Goal: Information Seeking & Learning: Learn about a topic

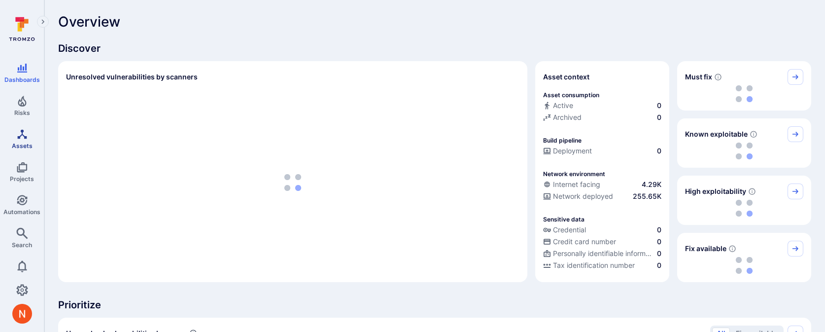
click at [21, 139] on icon "Assets" at bounding box center [22, 134] width 12 height 12
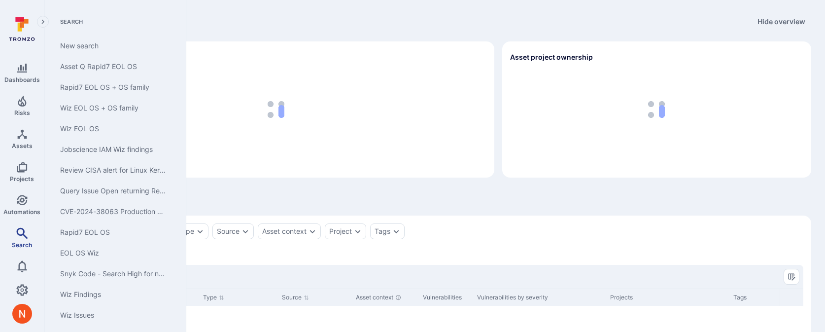
click at [20, 245] on span "Search" at bounding box center [22, 244] width 20 height 7
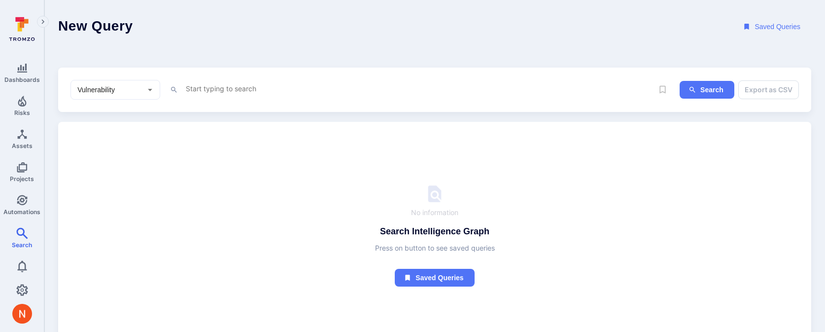
click at [109, 86] on input "Vulnerability" at bounding box center [107, 90] width 65 height 10
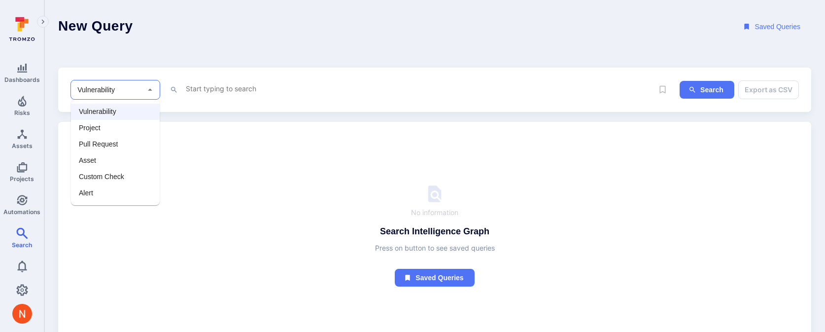
click at [97, 160] on li "Asset" at bounding box center [115, 160] width 89 height 16
type input "Asset"
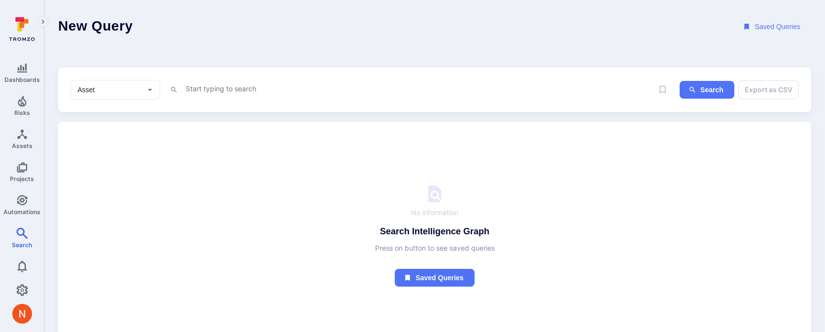
click at [218, 94] on div "x" at bounding box center [419, 89] width 468 height 15
click at [218, 90] on textarea "Intelligence Graph search area" at bounding box center [419, 88] width 468 height 12
paste textarea "001c302f-2aba-5667-867d-bbedc1be603f"
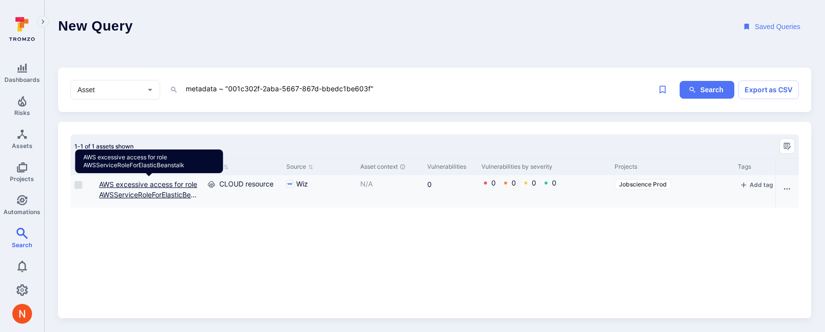
type textarea "metadata ~ "001c302f-2aba-5667-867d-bbedc1be603f""
click at [183, 197] on link "AWS excessive access for role AWSServiceRoleForElasticBeanstalk" at bounding box center [149, 194] width 100 height 29
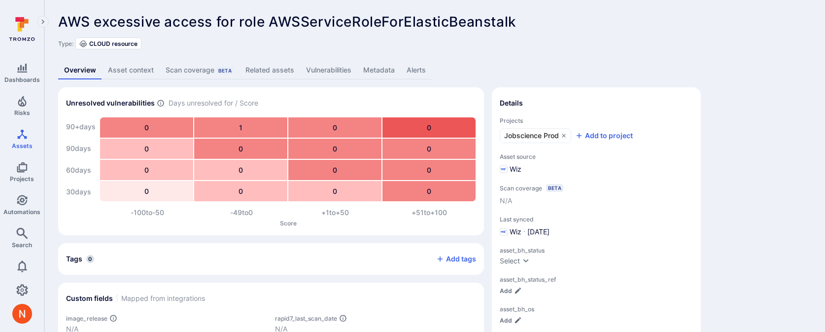
click at [368, 66] on link "Metadata" at bounding box center [378, 70] width 43 height 18
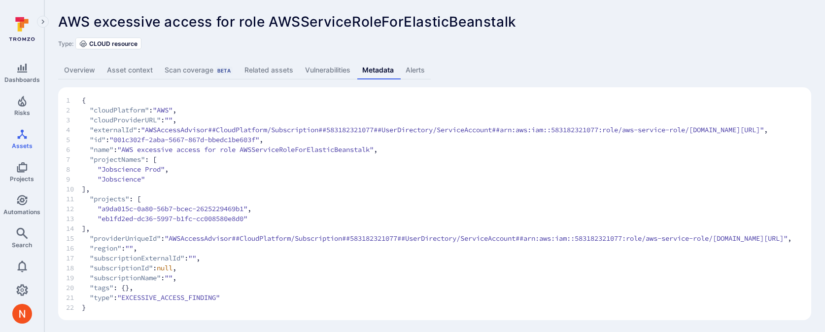
scroll to position [22, 0]
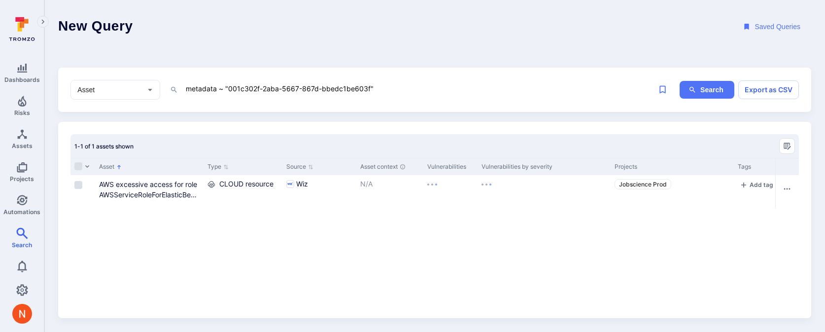
drag, startPoint x: 229, startPoint y: 87, endPoint x: 368, endPoint y: 86, distance: 138.9
click at [368, 86] on textarea "metadata ~ "001c302f-2aba-5667-867d-bbedc1be603f"" at bounding box center [419, 88] width 468 height 12
paste textarea "118a644-8dcd-5c73-b9e6-e1231ce5506b"
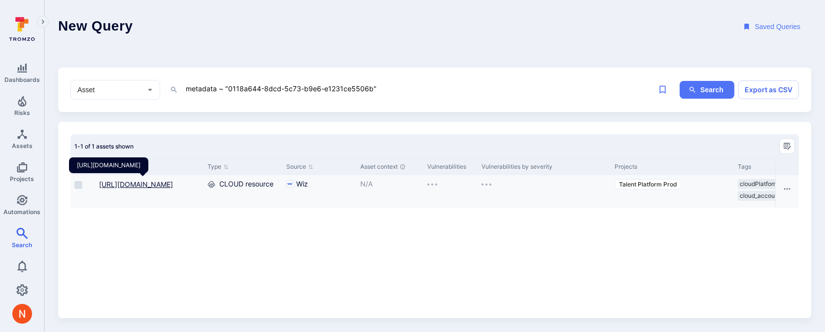
click at [131, 188] on link "https://production-employstream-1895792579.us-east-2.elb.amazonaws.com:443" at bounding box center [136, 184] width 74 height 8
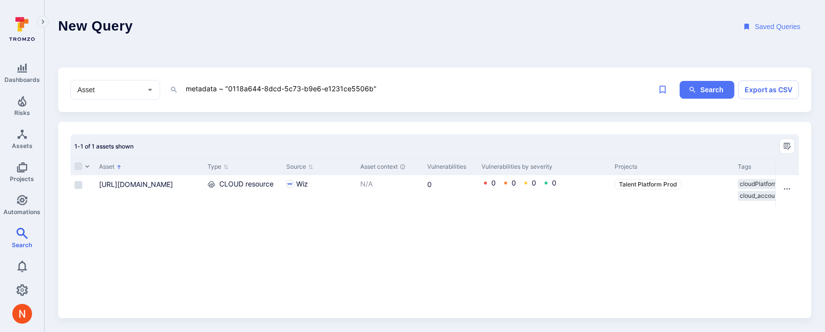
drag, startPoint x: 228, startPoint y: 86, endPoint x: 370, endPoint y: 87, distance: 142.4
click at [370, 87] on textarea "metadata ~ "0118a644-8dcd-5c73-b9e6-e1231ce5506b"" at bounding box center [419, 88] width 468 height 12
paste textarea "7d0d56b6-1cf8-5981-9c49-c0dba14cf09"
click at [123, 181] on link "test-legacyphp" at bounding box center [124, 184] width 50 height 8
drag, startPoint x: 229, startPoint y: 87, endPoint x: 362, endPoint y: 87, distance: 133.5
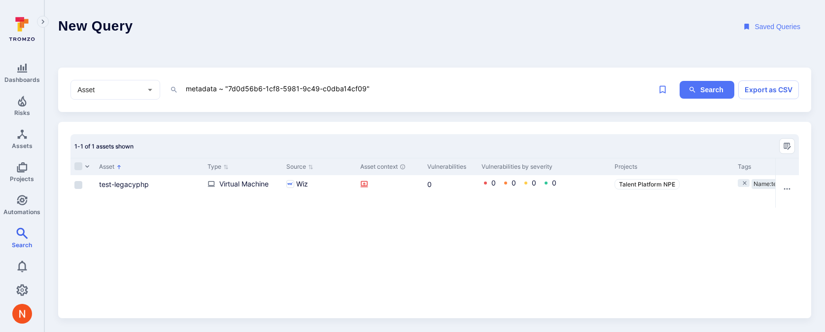
click at [362, 87] on textarea "metadata ~ "7d0d56b6-1cf8-5981-9c49-c0dba14cf09"" at bounding box center [419, 88] width 468 height 12
paste textarea "c1931b3d-3cd5-5bba-8046-5a9047ac2ea2"
click at [123, 184] on link "astragalus-prod" at bounding box center [125, 184] width 52 height 8
drag, startPoint x: 228, startPoint y: 89, endPoint x: 371, endPoint y: 84, distance: 143.9
click at [371, 84] on textarea "metadata ~ "c1931b3d-3cd5-5bba-8046-5a9047ac2ea2"" at bounding box center [419, 88] width 468 height 12
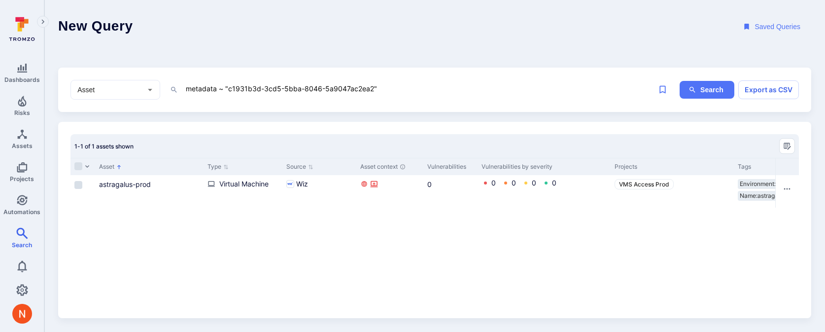
paste textarea "023c65e9-5f59-59f9-b1f8-a04b86bedb6c"
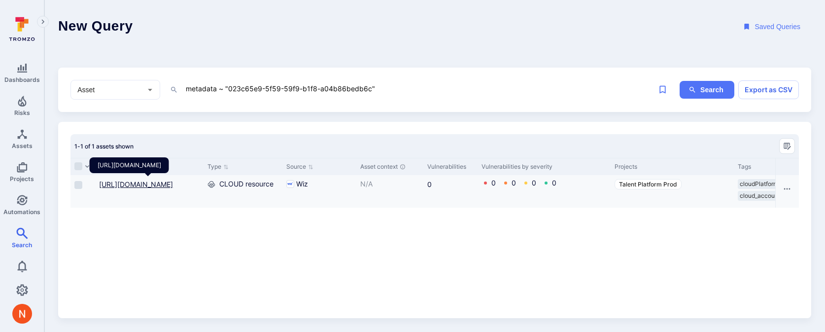
type textarea "metadata ~ "023c65e9-5f59-59f9-b1f8-a04b86bedb6c""
click at [173, 182] on link "http://staging.employstream.com:80" at bounding box center [136, 184] width 74 height 8
click at [173, 183] on link "http://staging.employstream.com:80" at bounding box center [136, 184] width 74 height 8
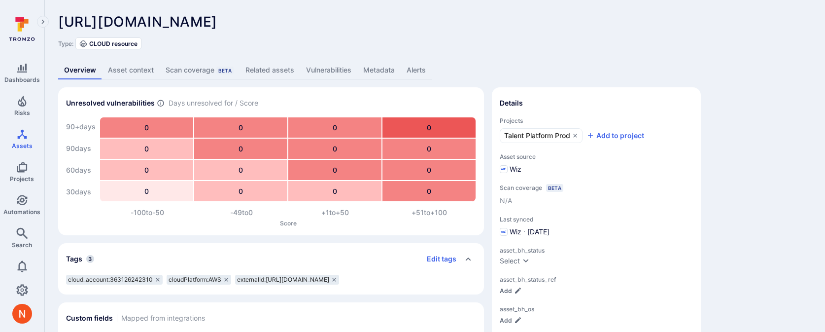
click at [387, 70] on link "Metadata" at bounding box center [378, 70] width 43 height 18
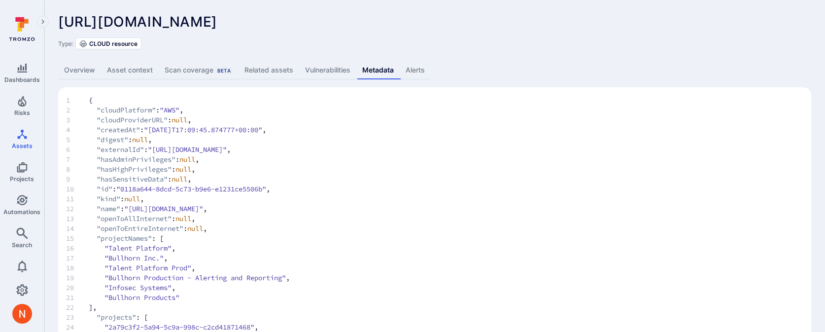
click at [267, 71] on link "Related assets" at bounding box center [268, 70] width 61 height 18
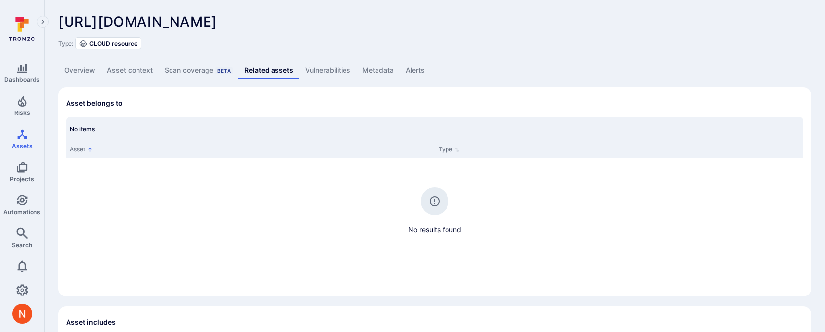
click at [315, 67] on link "Vulnerabilities" at bounding box center [327, 70] width 57 height 18
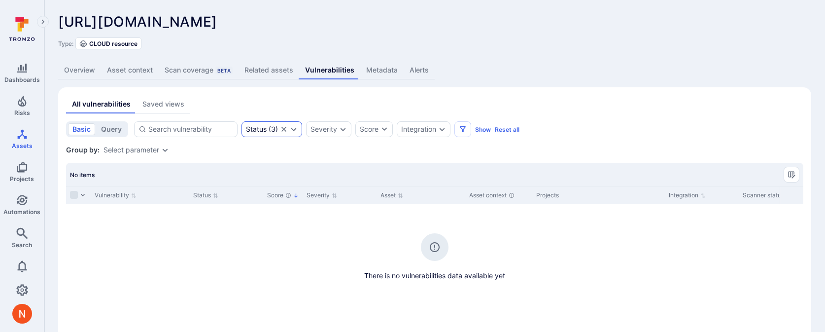
click at [284, 130] on icon "Clear selection" at bounding box center [284, 129] width 8 height 8
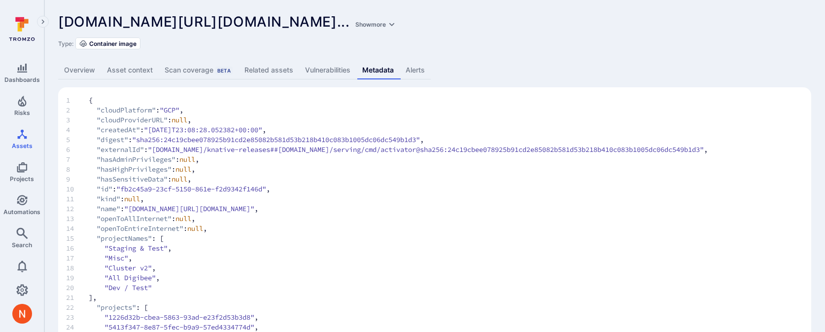
click at [274, 252] on span "16 "Staging & Test" ," at bounding box center [434, 248] width 737 height 10
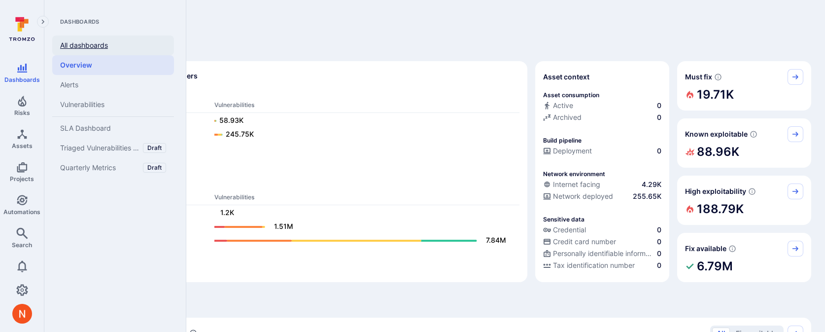
click at [85, 44] on link "All dashboards" at bounding box center [113, 45] width 122 height 20
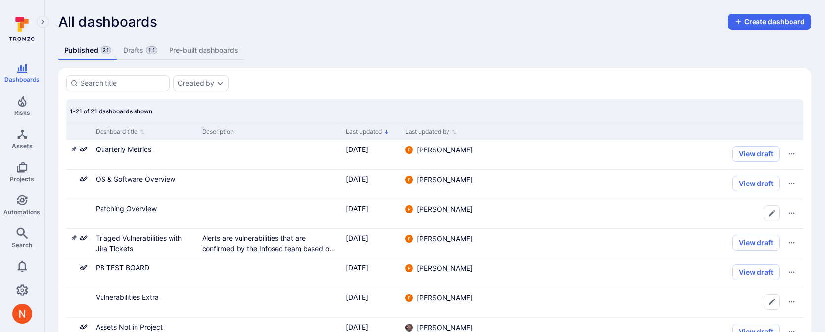
click at [125, 47] on link "Drafts 11" at bounding box center [139, 50] width 45 height 18
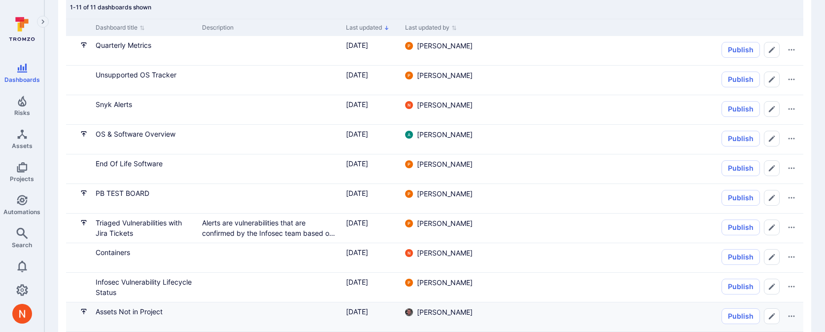
scroll to position [102, 0]
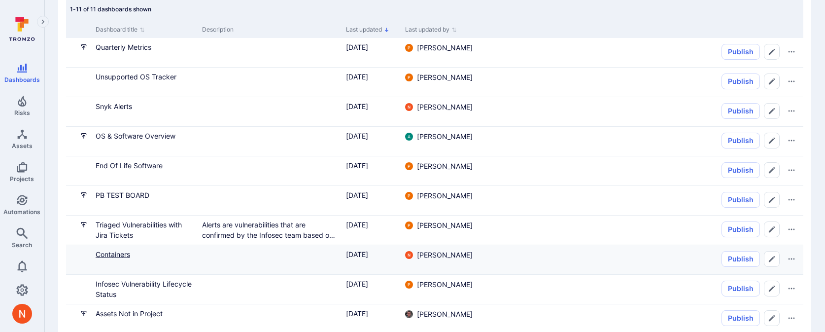
click at [127, 252] on link "Containers" at bounding box center [113, 254] width 34 height 8
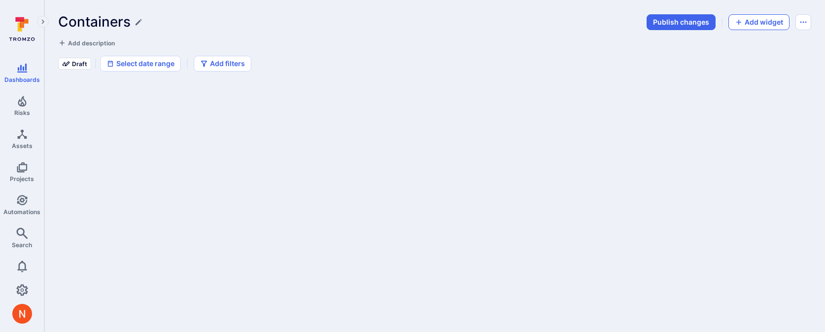
click at [746, 23] on button "Add widget" at bounding box center [758, 22] width 61 height 16
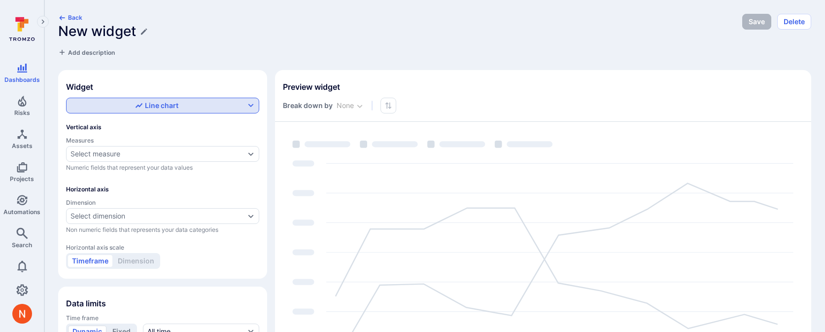
click at [156, 106] on div "Line chart" at bounding box center [156, 105] width 43 height 10
click at [114, 175] on label "Table" at bounding box center [162, 176] width 180 height 14
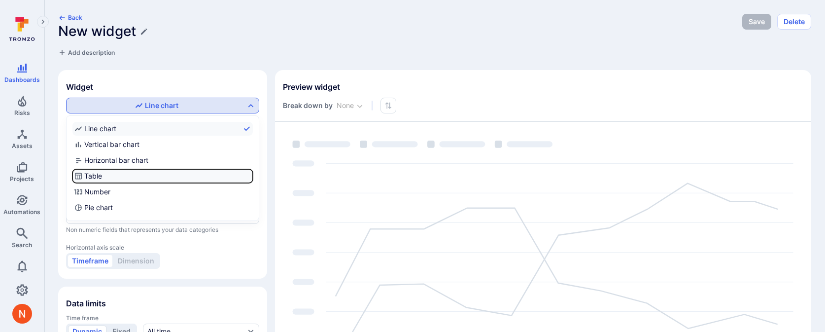
click at [251, 176] on input "Table" at bounding box center [251, 176] width 0 height 0
checkbox input "true"
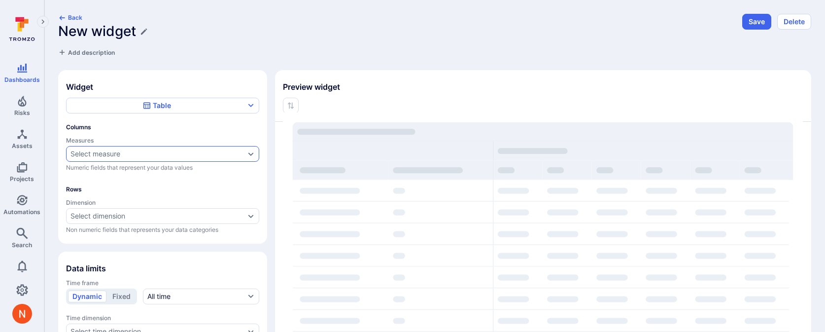
click at [120, 154] on div "Select measure" at bounding box center [95, 154] width 50 height 8
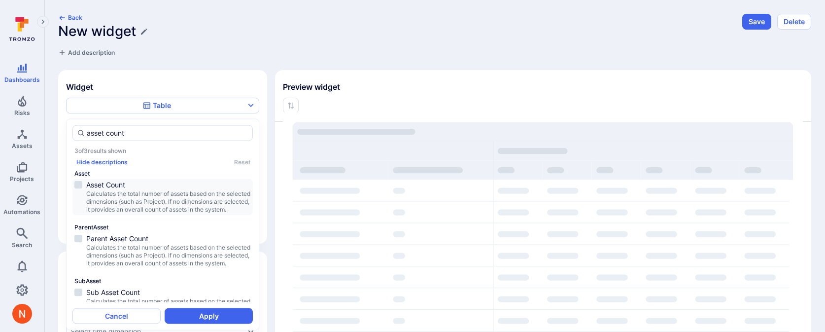
click at [209, 200] on span "Calculates the total number of assets based on the selected dimensions (such as…" at bounding box center [168, 202] width 165 height 24
type input "asset count"
click at [211, 312] on button "Apply" at bounding box center [209, 316] width 88 height 16
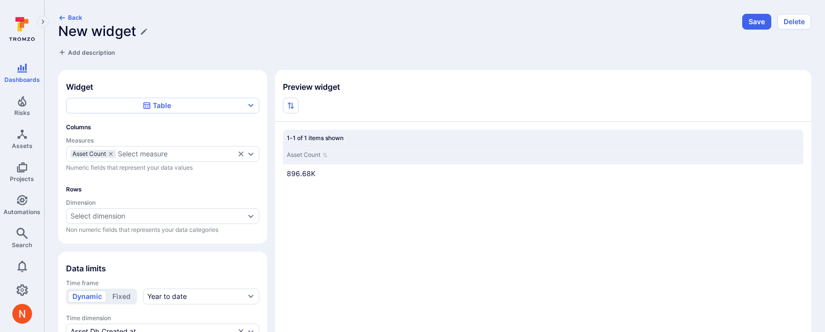
scroll to position [91, 0]
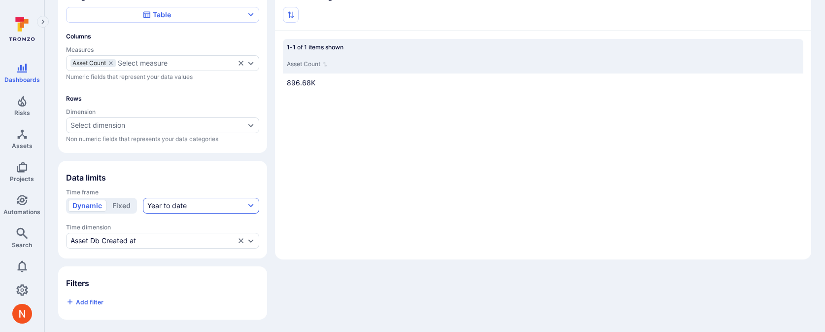
click at [180, 208] on div "Year to date" at bounding box center [166, 205] width 39 height 10
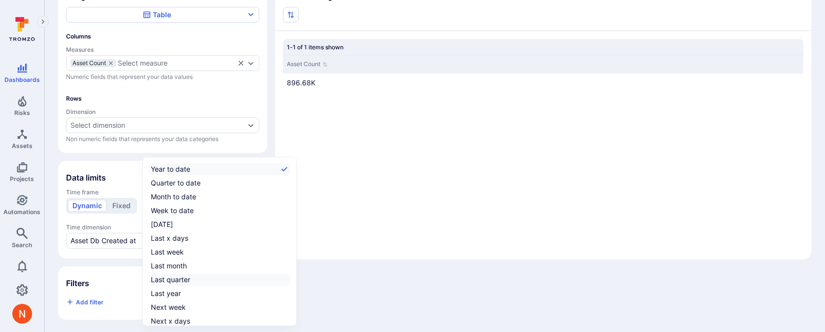
scroll to position [15, 0]
click at [170, 314] on div "All time" at bounding box center [162, 319] width 23 height 10
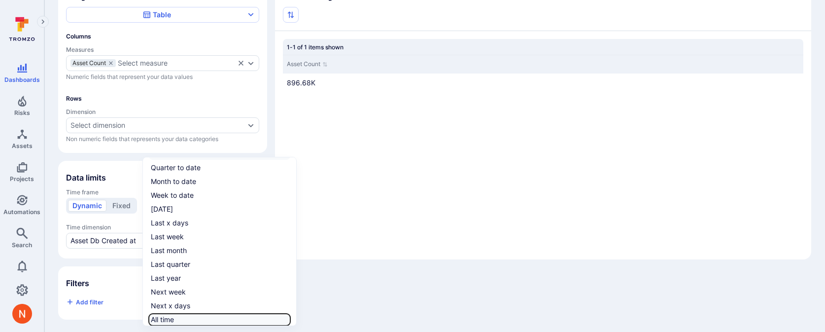
click at [288, 319] on input "All time" at bounding box center [288, 319] width 0 height 0
checkbox input "true"
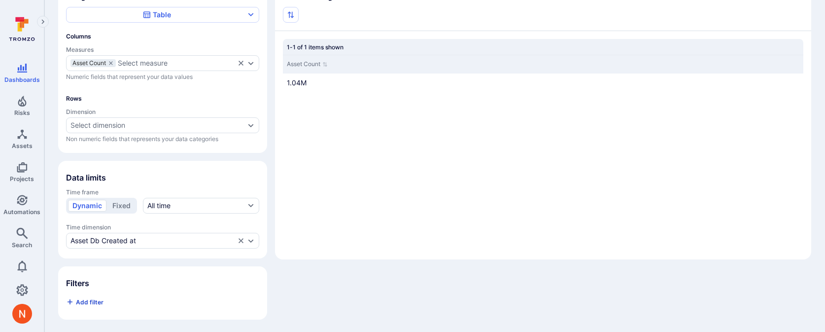
click at [100, 299] on span "Add filter" at bounding box center [90, 301] width 28 height 7
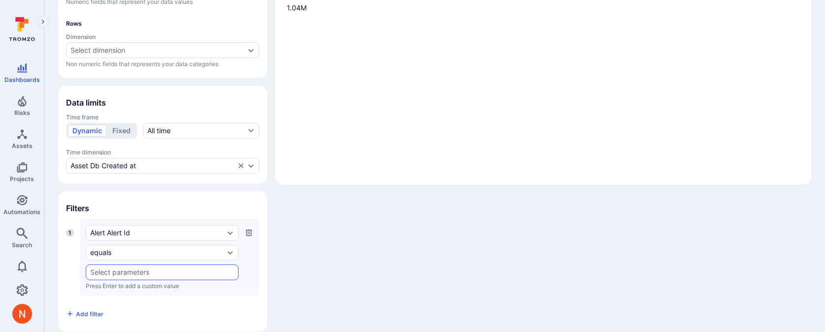
scroll to position [177, 0]
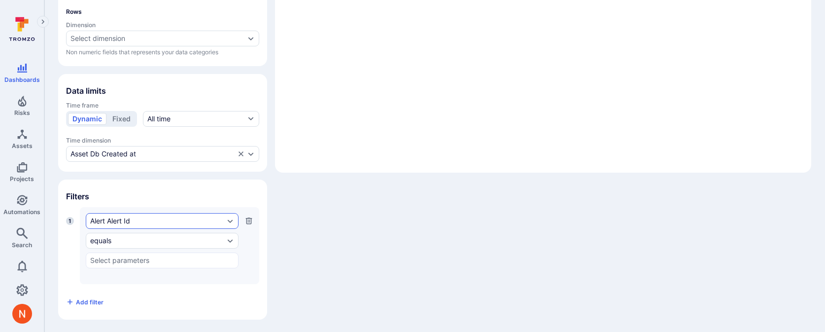
click at [130, 214] on div "Alert Alert Id" at bounding box center [162, 221] width 153 height 16
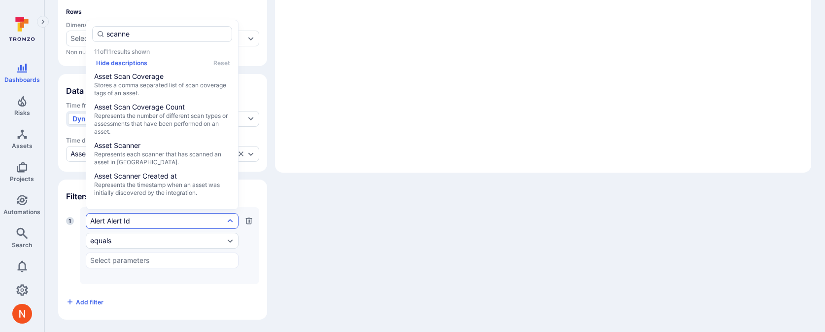
type input "scanner"
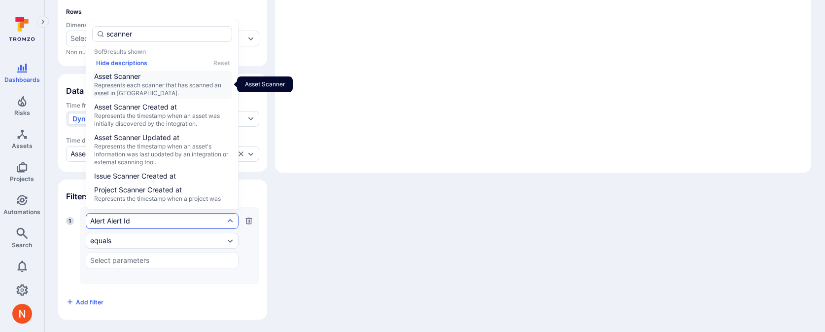
click at [138, 82] on span "Represents each scanner that has scanned an asset in Tromzo." at bounding box center [162, 89] width 136 height 16
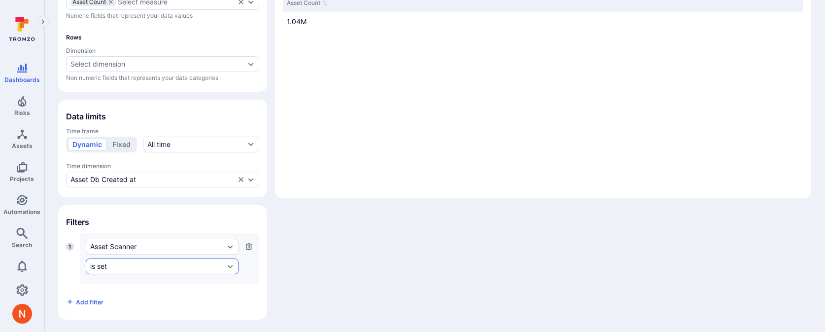
click at [109, 264] on div "is set" at bounding box center [157, 266] width 134 height 8
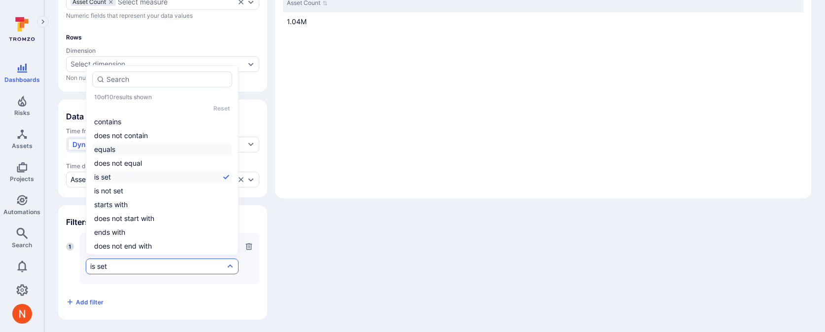
click at [117, 150] on li "equals" at bounding box center [162, 149] width 140 height 12
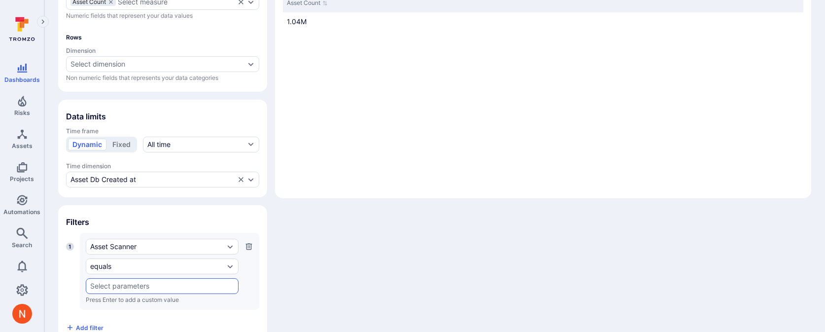
click at [95, 287] on input "text" at bounding box center [162, 286] width 144 height 8
click at [99, 264] on li "Wiz" at bounding box center [162, 264] width 152 height 16
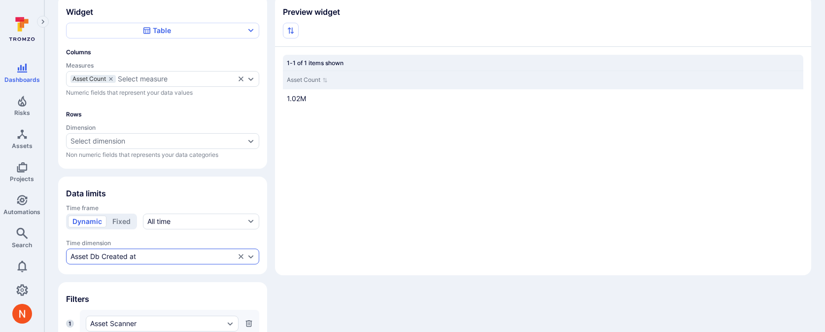
scroll to position [29, 0]
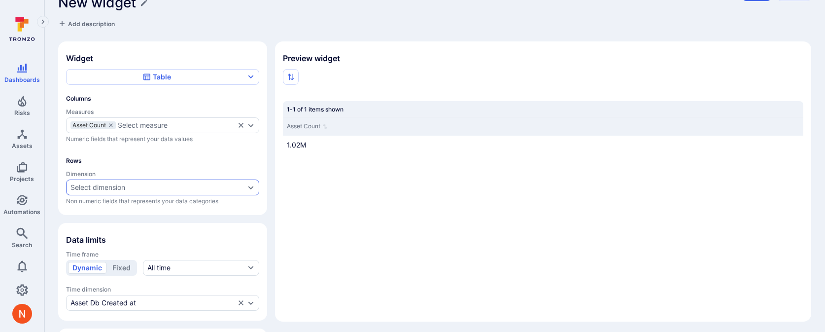
click at [120, 188] on div "Select dimension" at bounding box center [97, 187] width 55 height 8
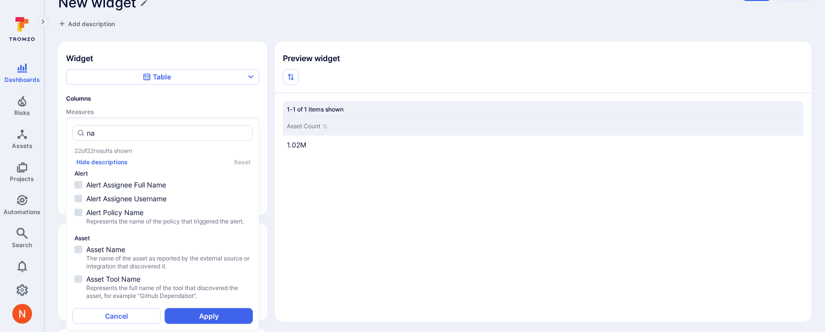
type input "n"
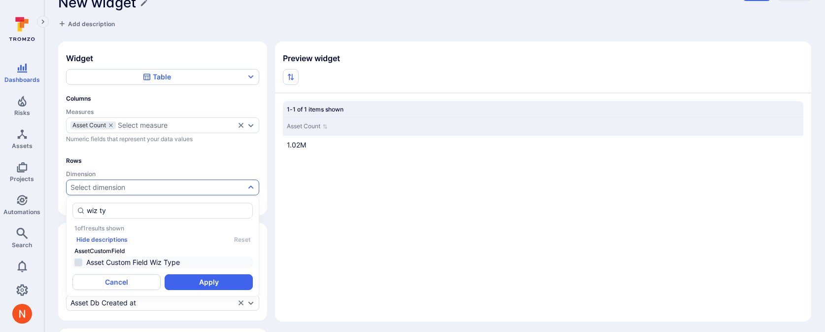
click at [126, 257] on span "Asset Custom Field Wiz Type" at bounding box center [168, 262] width 165 height 10
type input "wiz ty"
click at [196, 281] on button "Apply" at bounding box center [209, 282] width 88 height 16
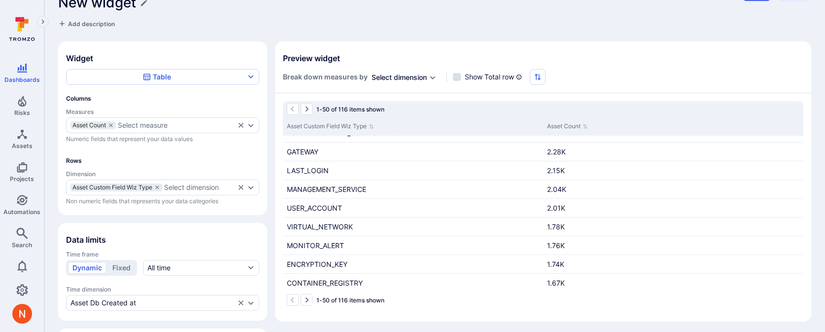
scroll to position [36, 0]
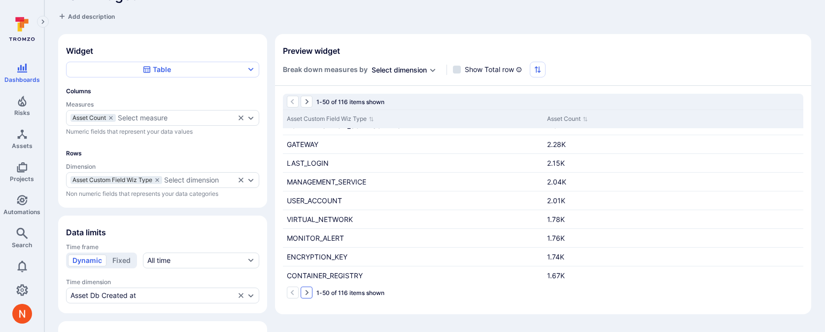
click at [304, 290] on icon "Go to the next page" at bounding box center [306, 292] width 8 height 8
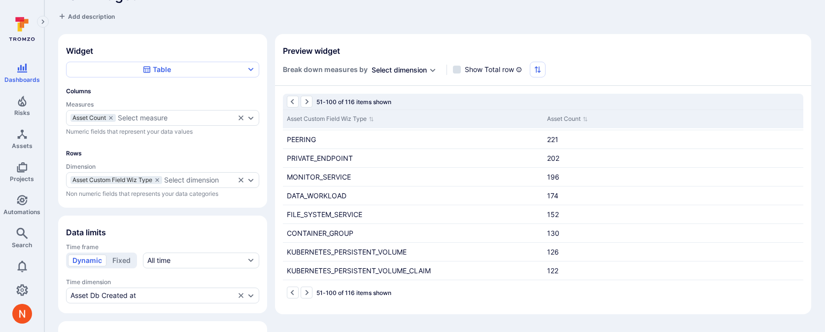
scroll to position [779, 0]
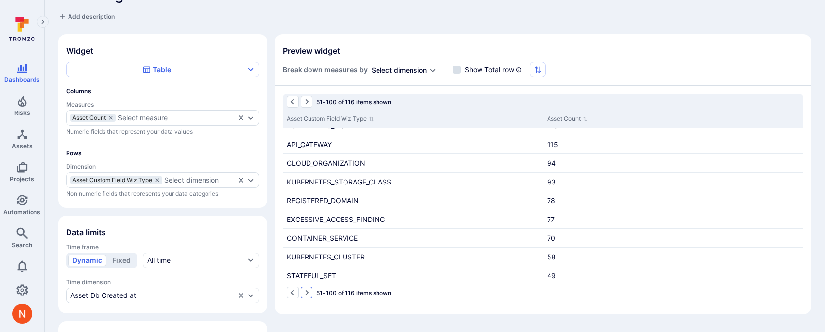
click at [307, 295] on icon "Go to the next page" at bounding box center [306, 292] width 8 height 8
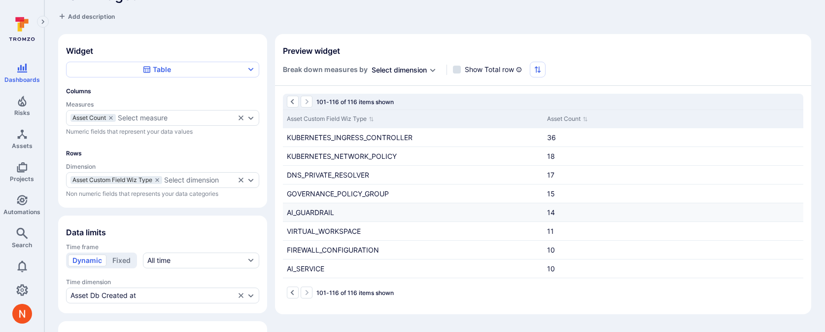
scroll to position [143, 0]
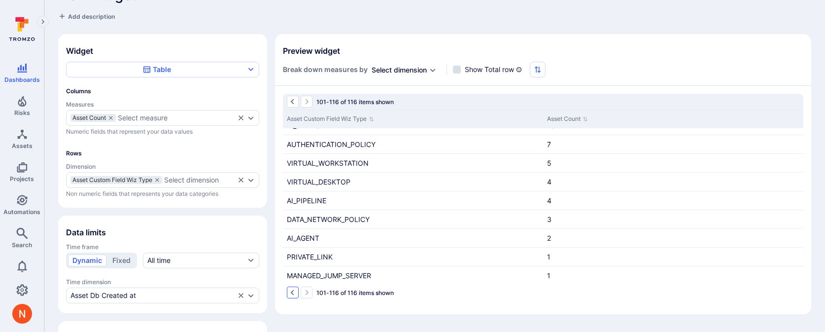
click at [298, 291] on button "Go to the previous page" at bounding box center [293, 292] width 12 height 12
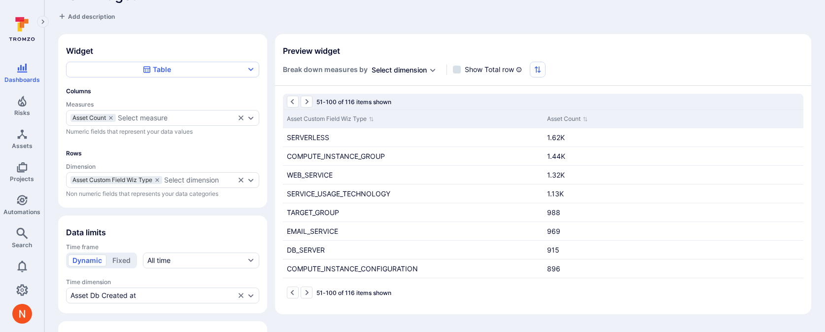
click at [298, 291] on button "Go to the previous page" at bounding box center [293, 292] width 12 height 12
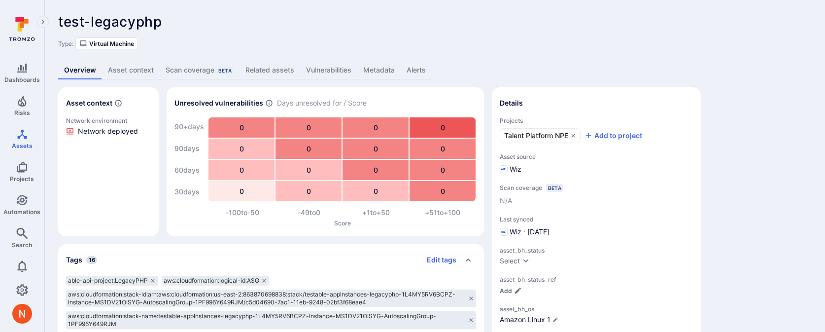
click at [371, 65] on link "Metadata" at bounding box center [378, 70] width 43 height 18
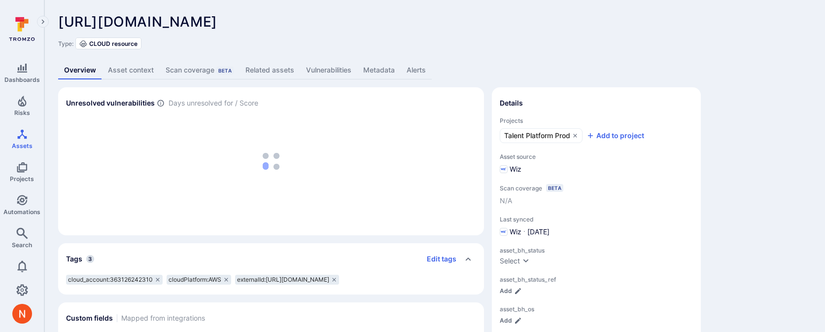
click at [381, 72] on link "Metadata" at bounding box center [378, 70] width 43 height 18
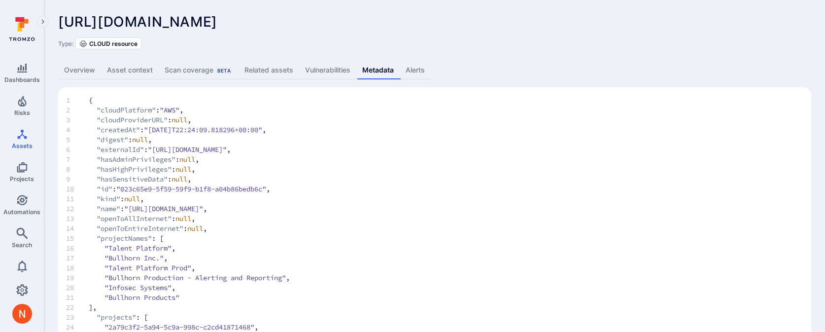
click at [410, 65] on link "Alerts" at bounding box center [415, 70] width 31 height 18
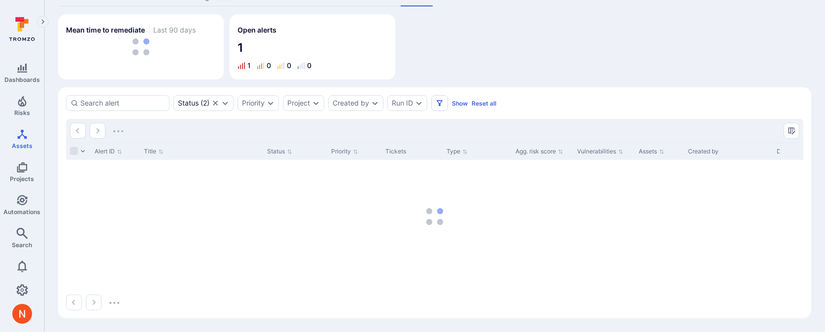
scroll to position [53, 0]
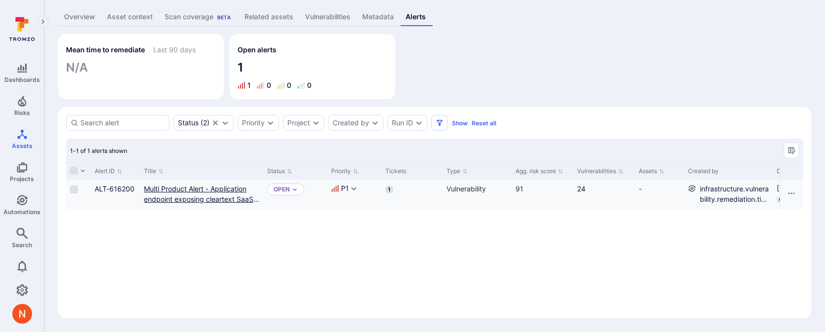
click at [225, 188] on link "Multi Product Alert - Application endpoint exposing cleartext SaaS API tokens (…" at bounding box center [201, 198] width 115 height 29
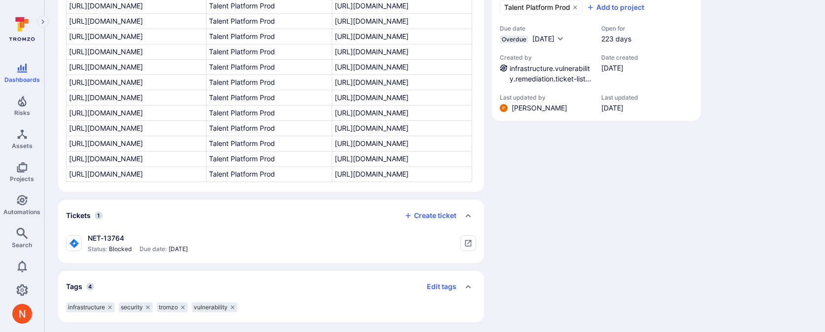
scroll to position [191, 0]
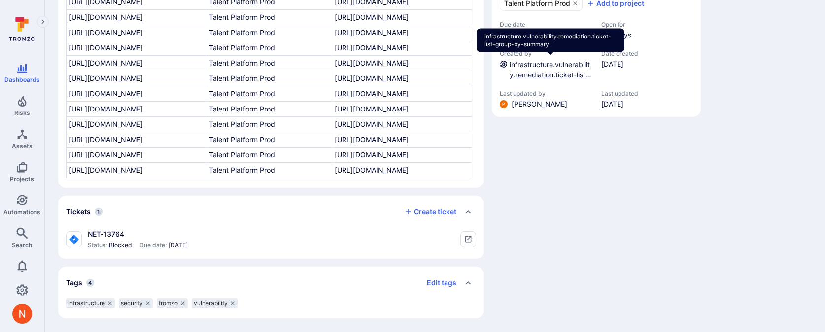
click at [540, 62] on link "infrastructure.vulnerability.remediation.ticket-list-group-by-summary" at bounding box center [550, 74] width 82 height 29
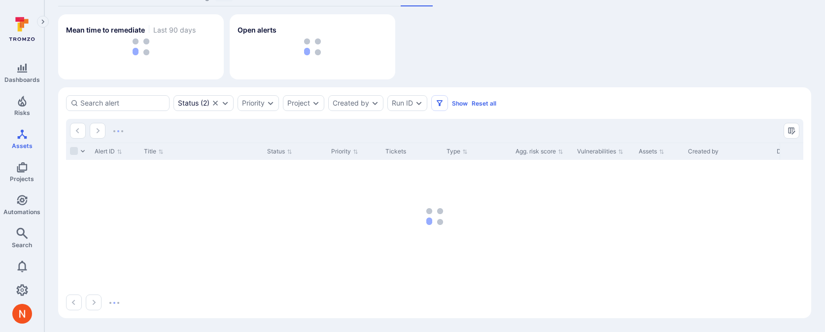
scroll to position [53, 0]
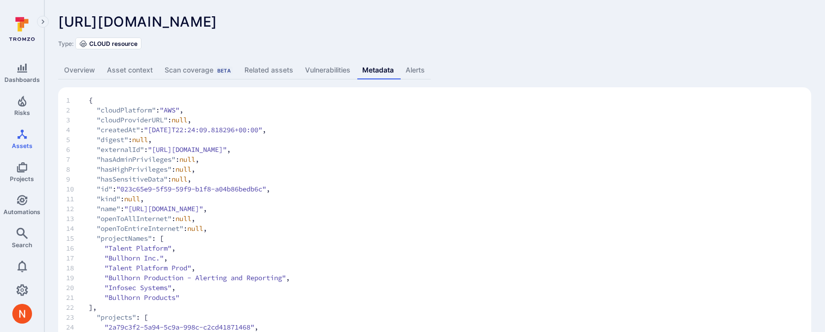
click at [78, 68] on link "Overview" at bounding box center [79, 70] width 43 height 18
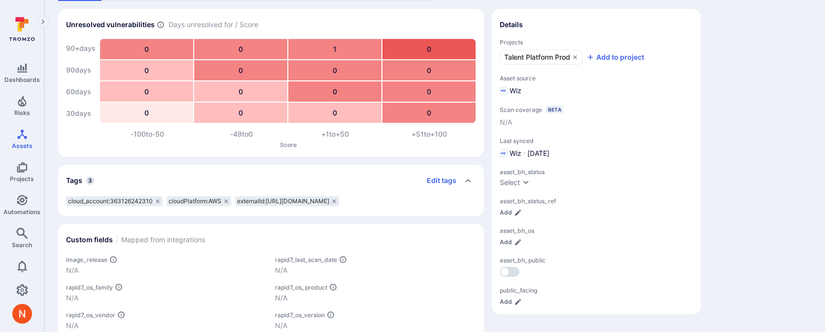
scroll to position [86, 0]
